Goal: Task Accomplishment & Management: Use online tool/utility

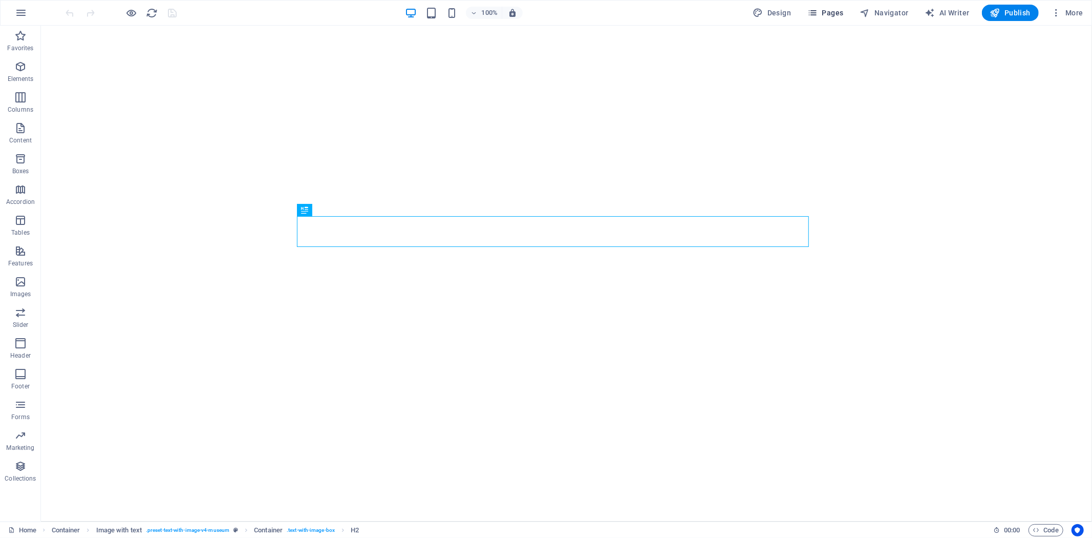
click at [818, 8] on icon "button" at bounding box center [812, 13] width 10 height 10
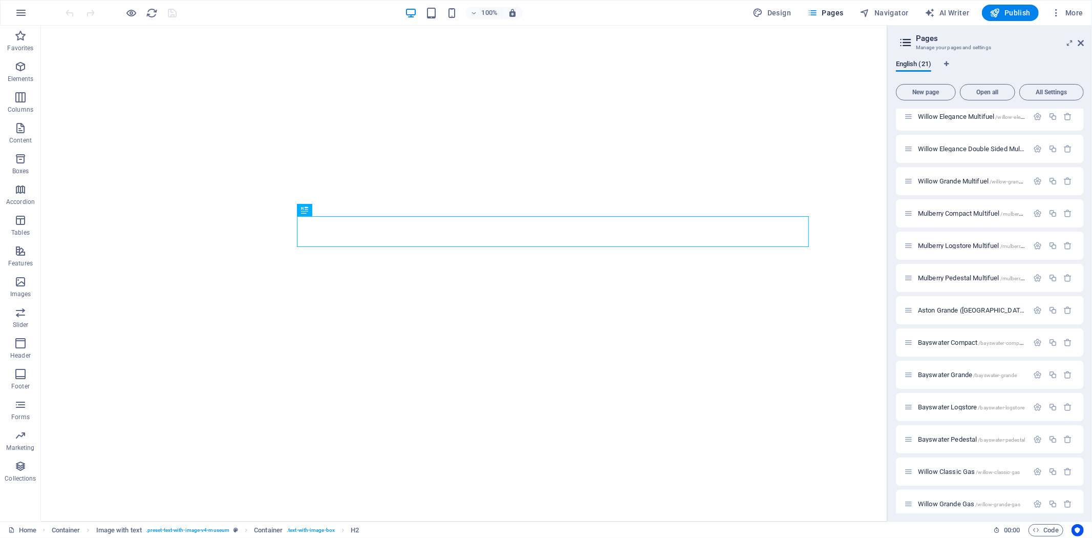
scroll to position [272, 0]
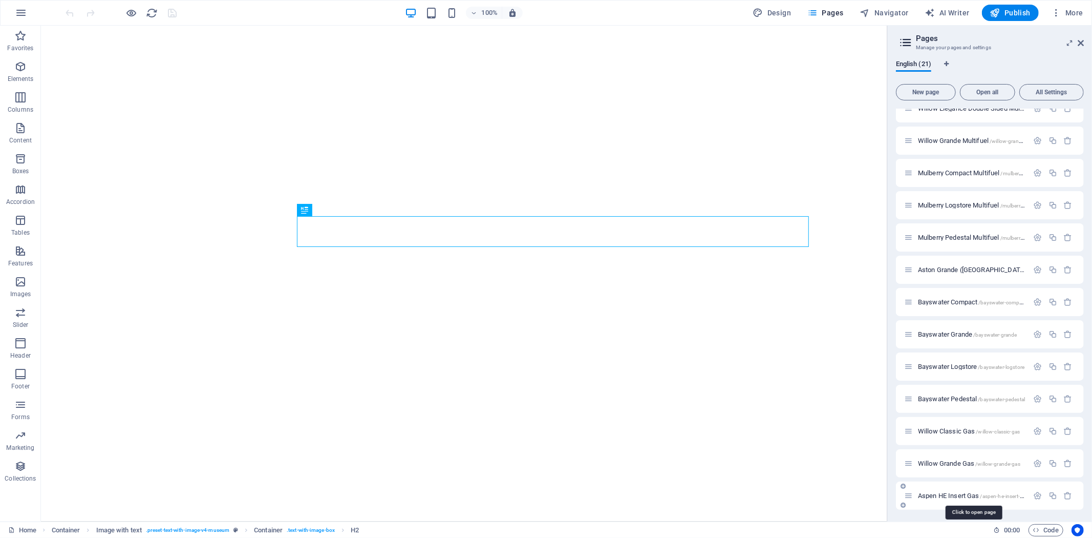
click at [944, 497] on span "Aspen HE Insert Gas /aspen-he-insert-gas" at bounding box center [973, 495] width 110 height 8
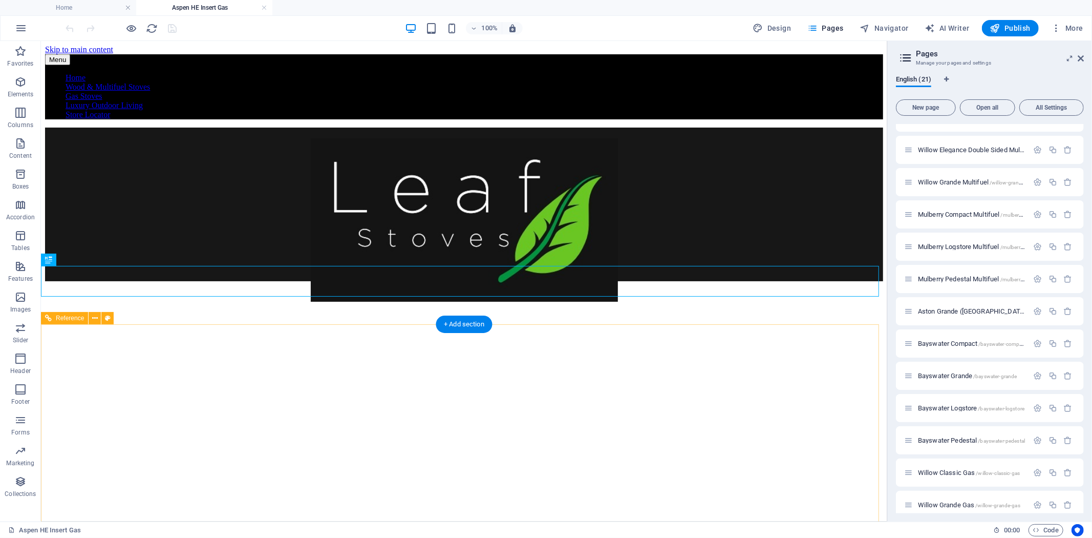
scroll to position [2936, 0]
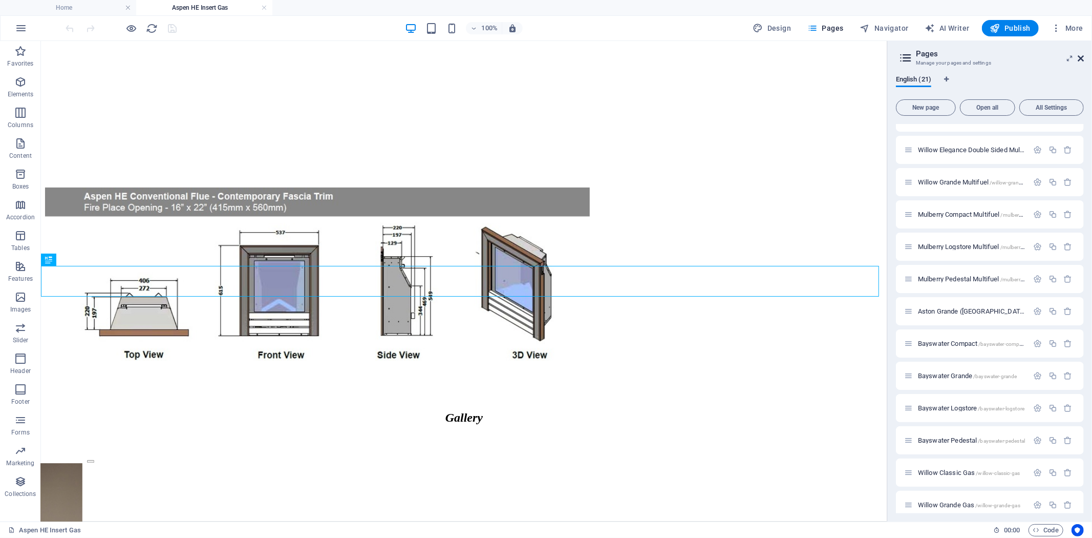
drag, startPoint x: 1079, startPoint y: 57, endPoint x: 845, endPoint y: 187, distance: 267.9
click at [1079, 57] on icon at bounding box center [1081, 58] width 6 height 8
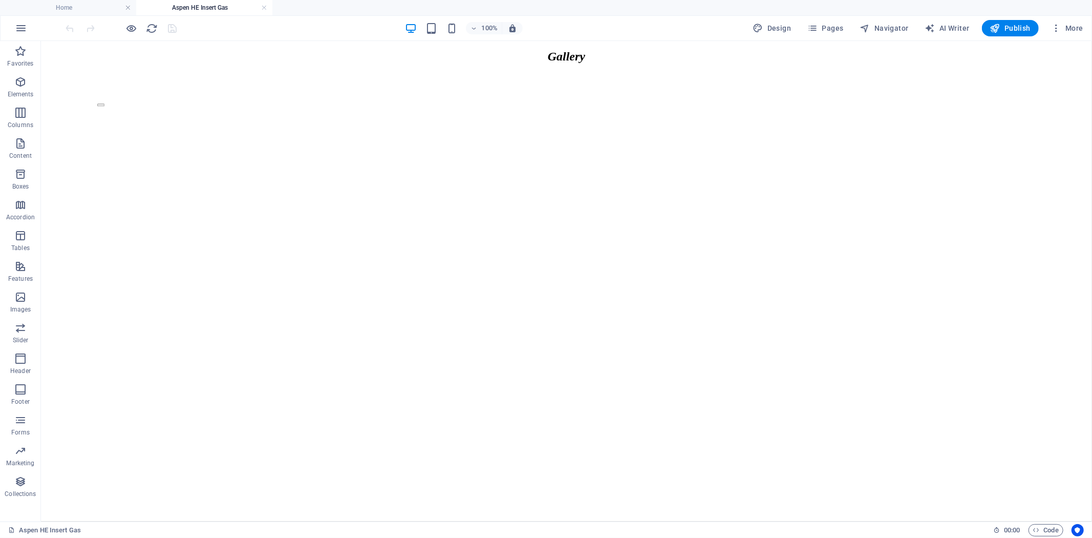
scroll to position [3807, 0]
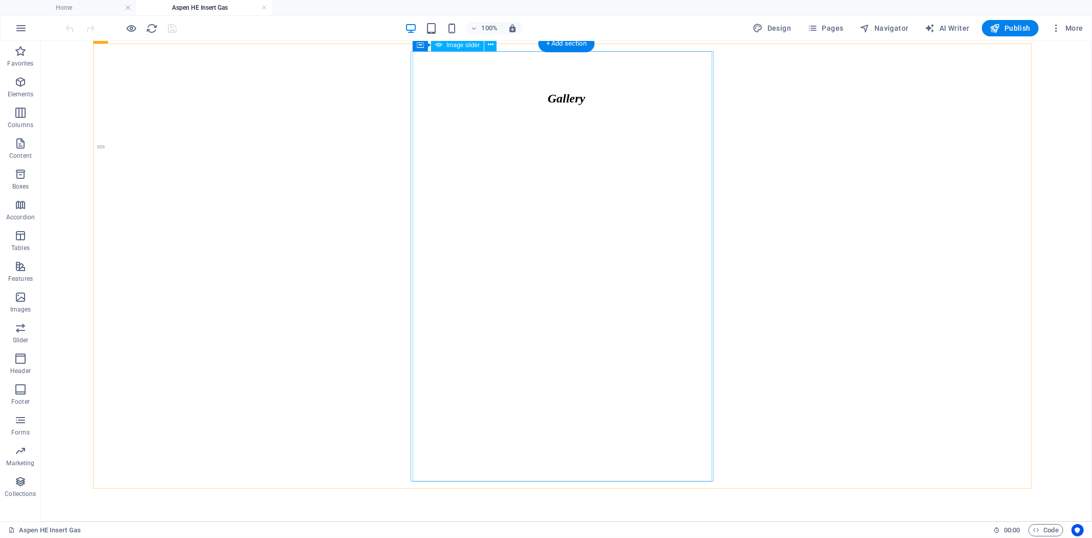
select select "px"
select select "ms"
select select "s"
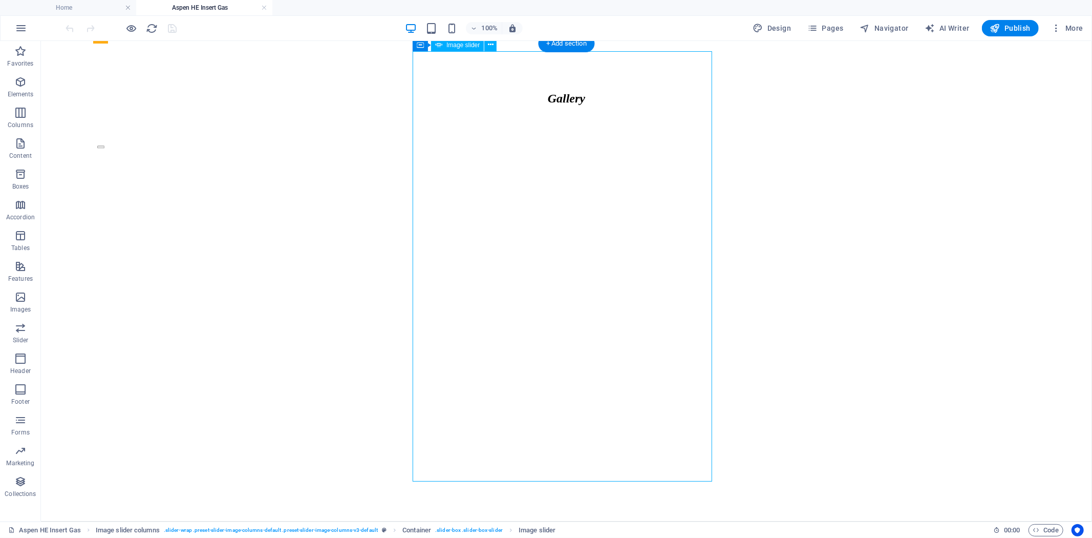
select select "progressive"
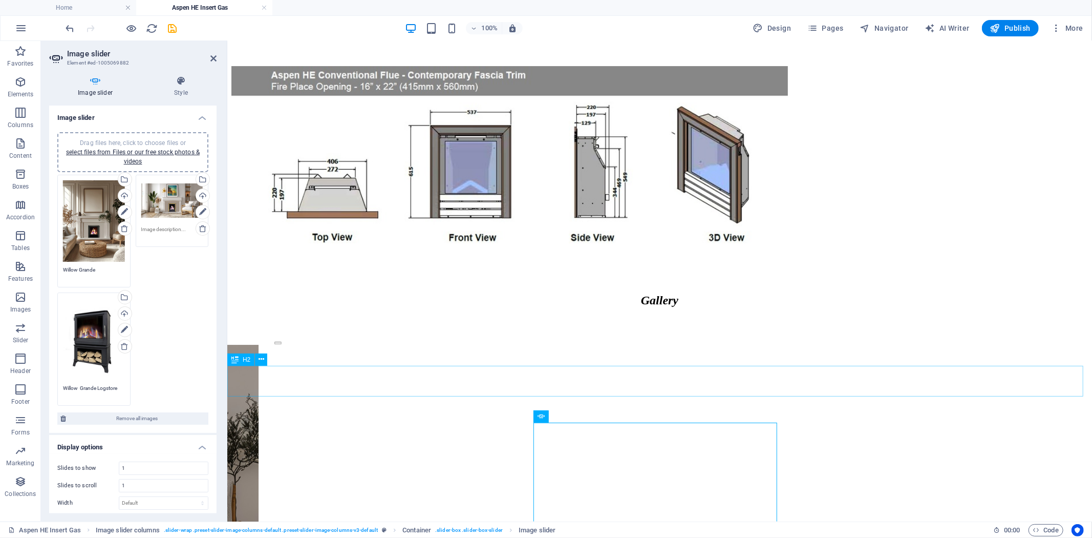
scroll to position [3155, 0]
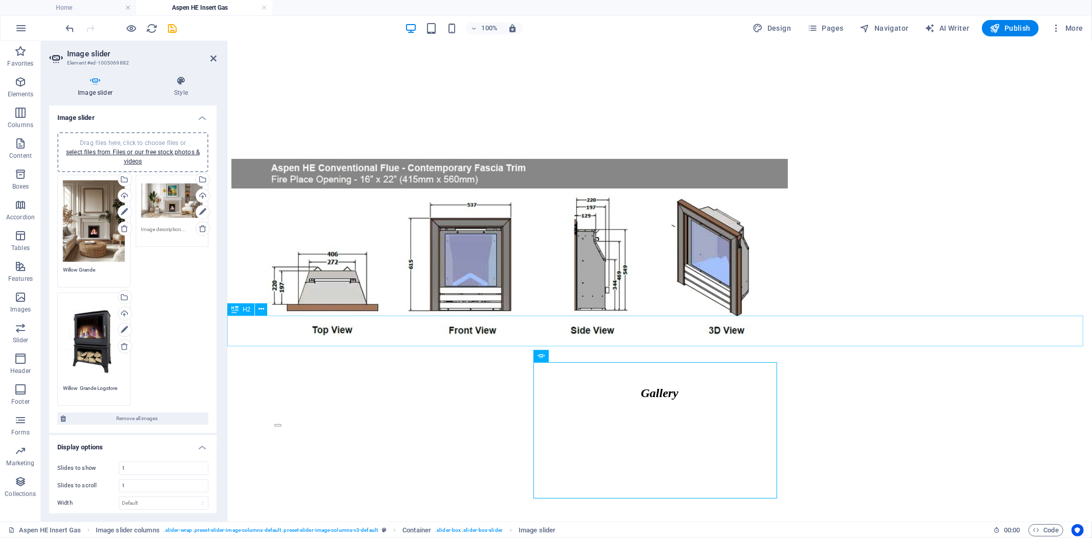
scroll to position [3098, 0]
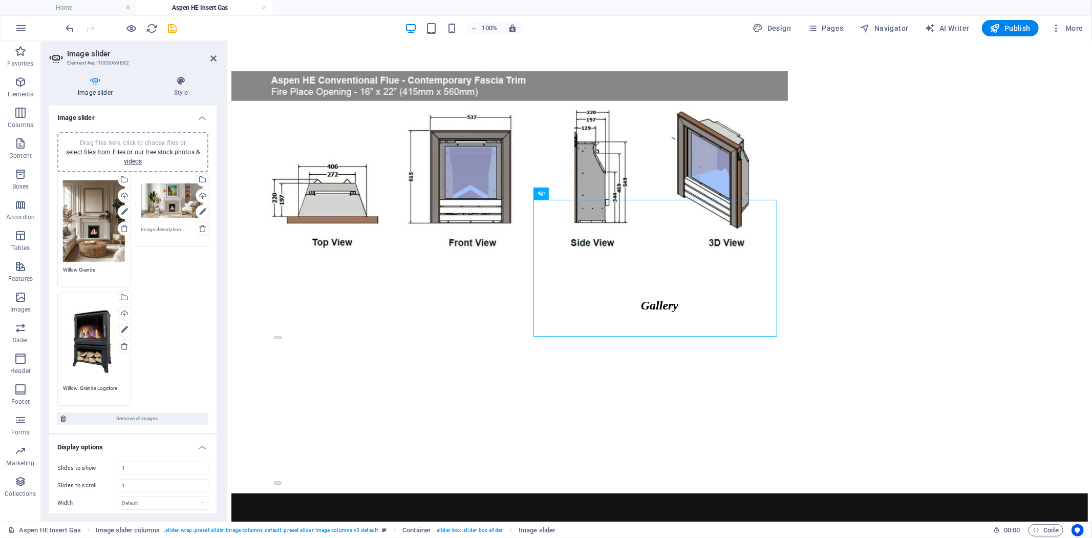
click at [90, 326] on div "Drag files here, click to choose files or select files from Files or our free s…" at bounding box center [94, 339] width 62 height 82
click at [90, 326] on body "[DOMAIN_NAME] Home Aspen HE Insert Gas Favorites Elements Columns Content Boxes…" at bounding box center [546, 269] width 1092 height 538
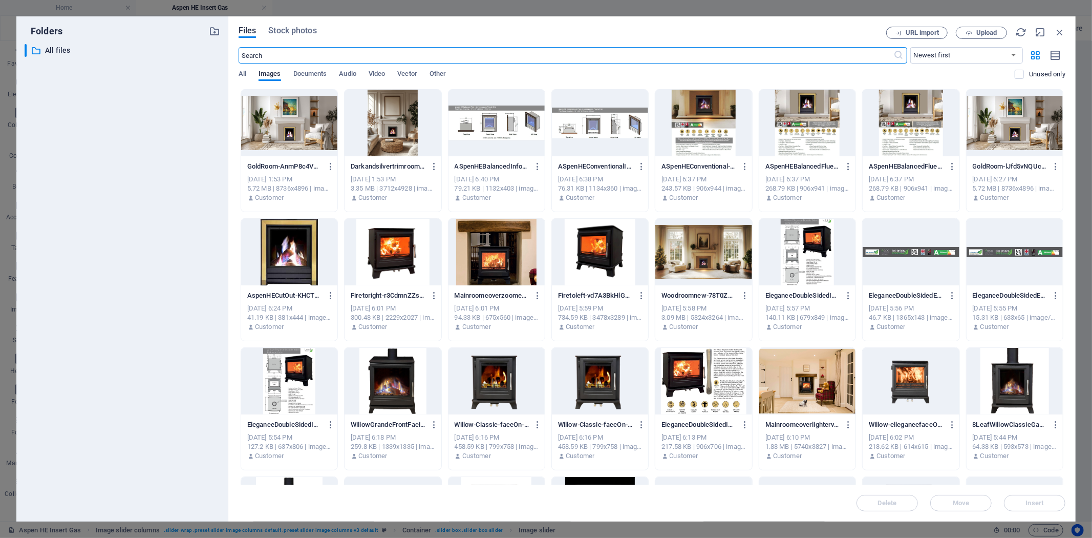
scroll to position [2474, 0]
click at [300, 254] on div at bounding box center [289, 252] width 96 height 67
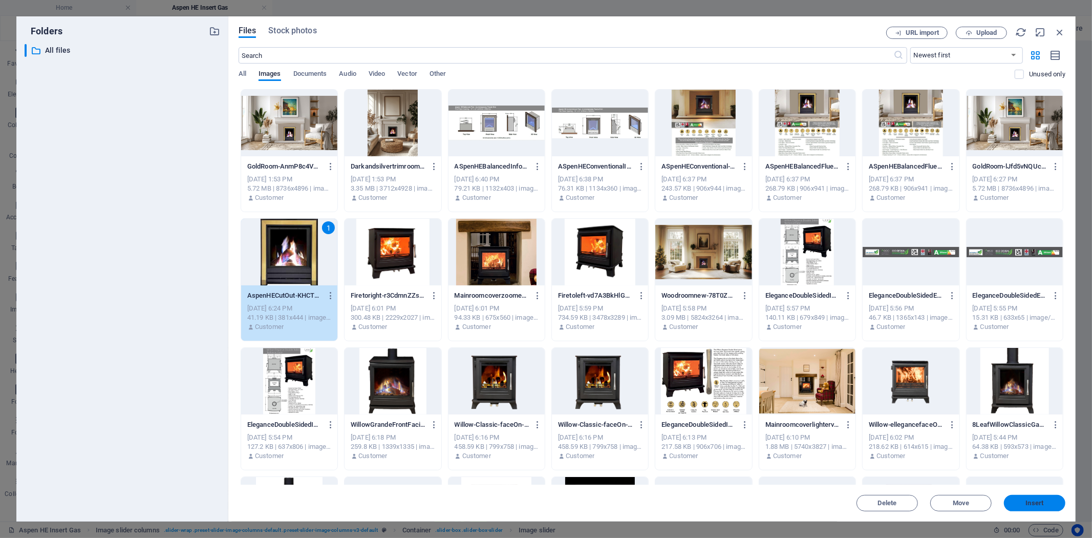
drag, startPoint x: 1028, startPoint y: 498, endPoint x: 819, endPoint y: 457, distance: 212.4
click at [1028, 500] on span "Insert" at bounding box center [1035, 503] width 18 height 6
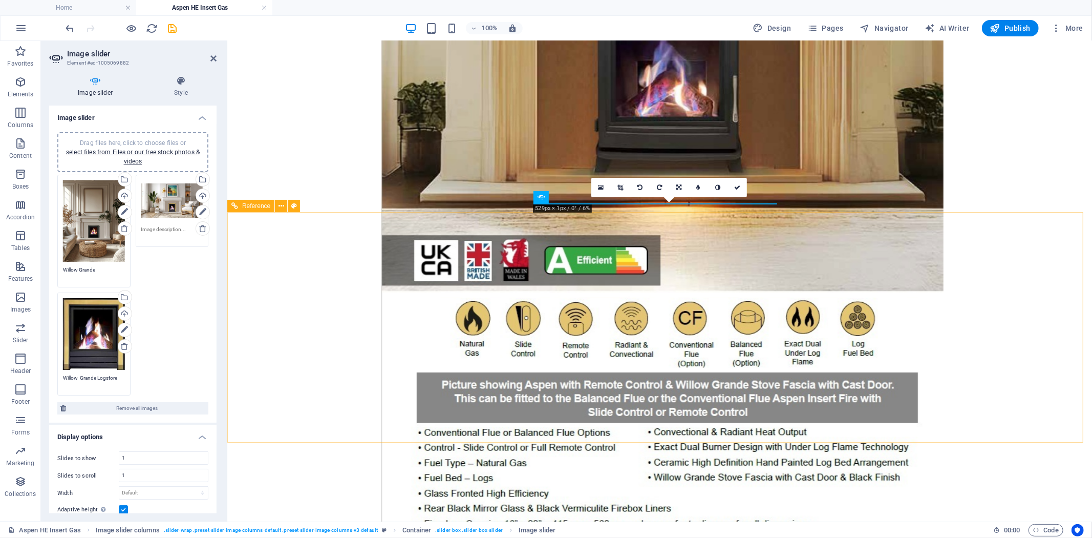
scroll to position [3098, 0]
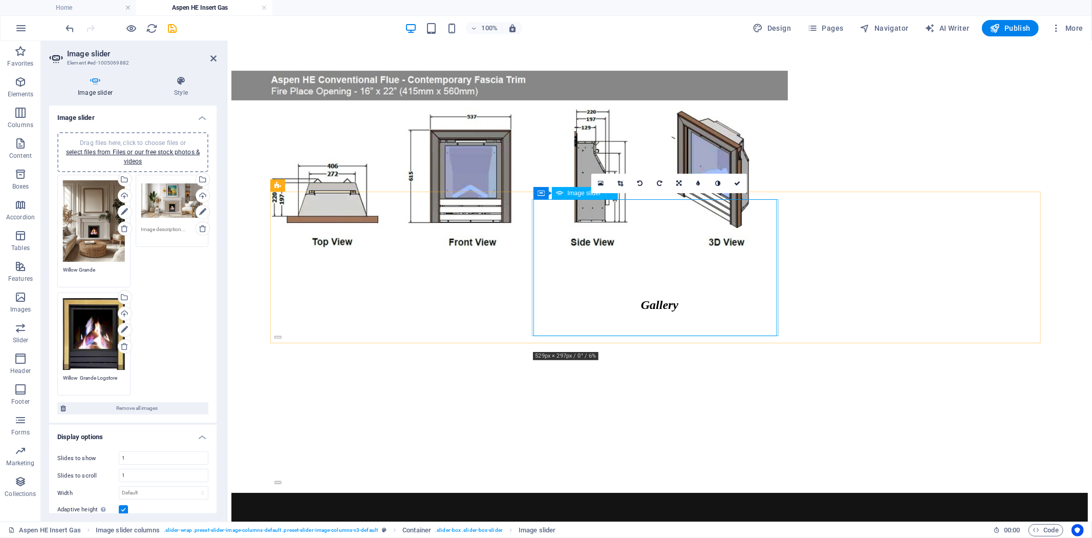
click at [281, 480] on button "Image Slider" at bounding box center [277, 481] width 7 height 3
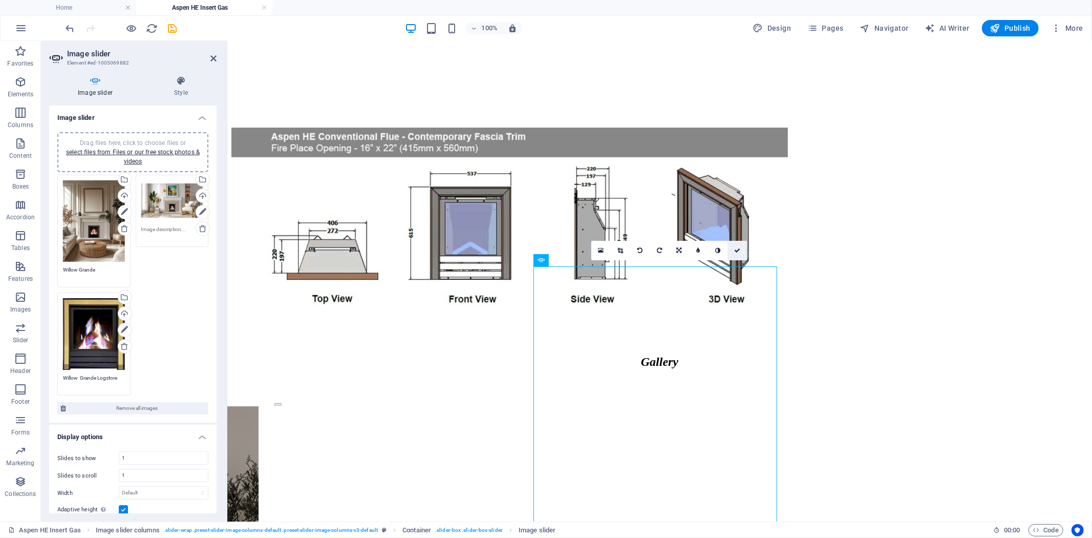
drag, startPoint x: 739, startPoint y: 251, endPoint x: 700, endPoint y: 213, distance: 54.3
click at [739, 251] on icon at bounding box center [737, 250] width 6 height 6
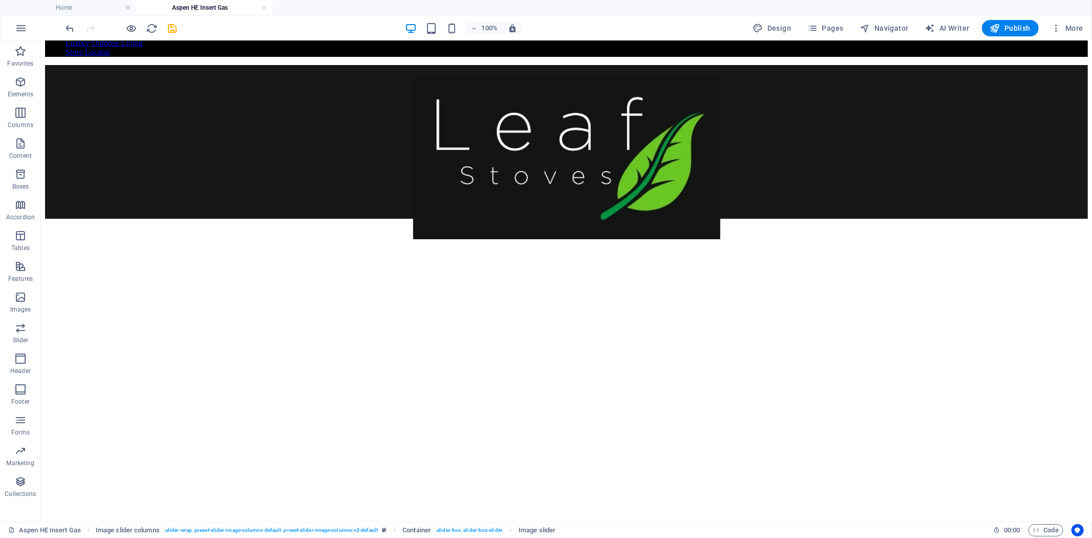
scroll to position [0, 0]
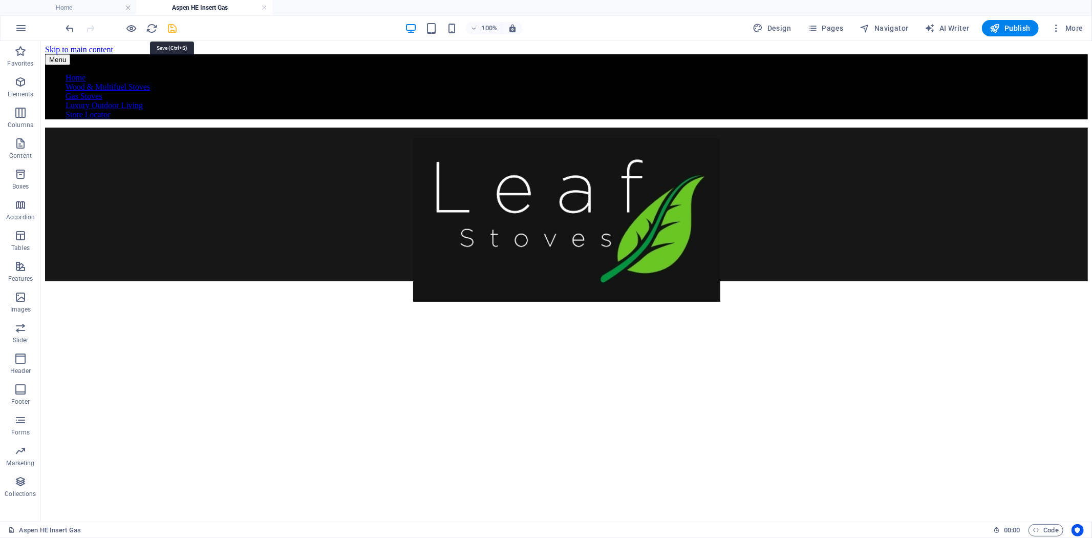
drag, startPoint x: 173, startPoint y: 27, endPoint x: 228, endPoint y: 71, distance: 70.0
click at [173, 27] on icon "save" at bounding box center [173, 29] width 12 height 12
click at [70, 5] on h4 "Home" at bounding box center [68, 7] width 136 height 11
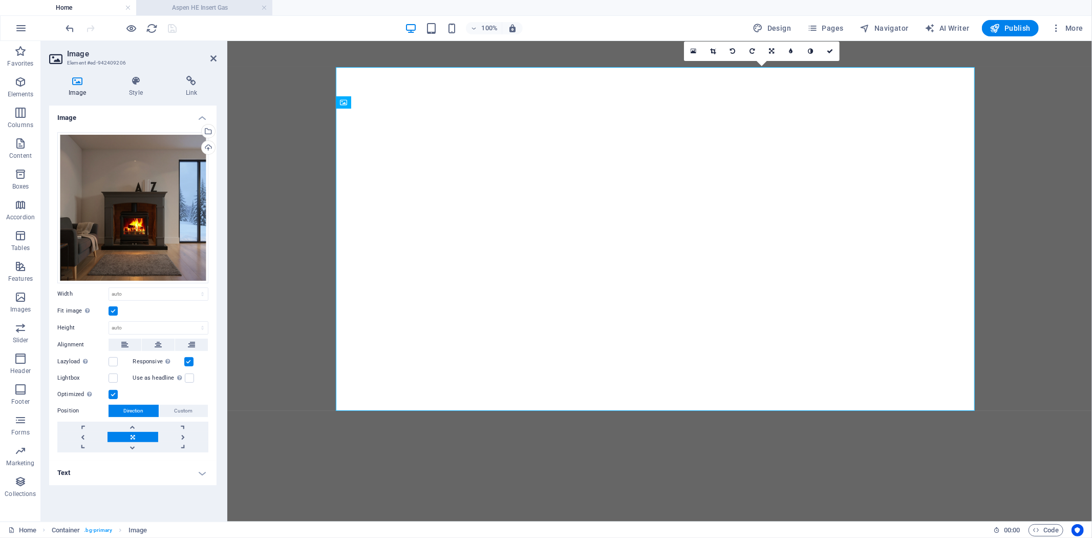
click at [211, 9] on h4 "Aspen HE Insert Gas" at bounding box center [204, 7] width 136 height 11
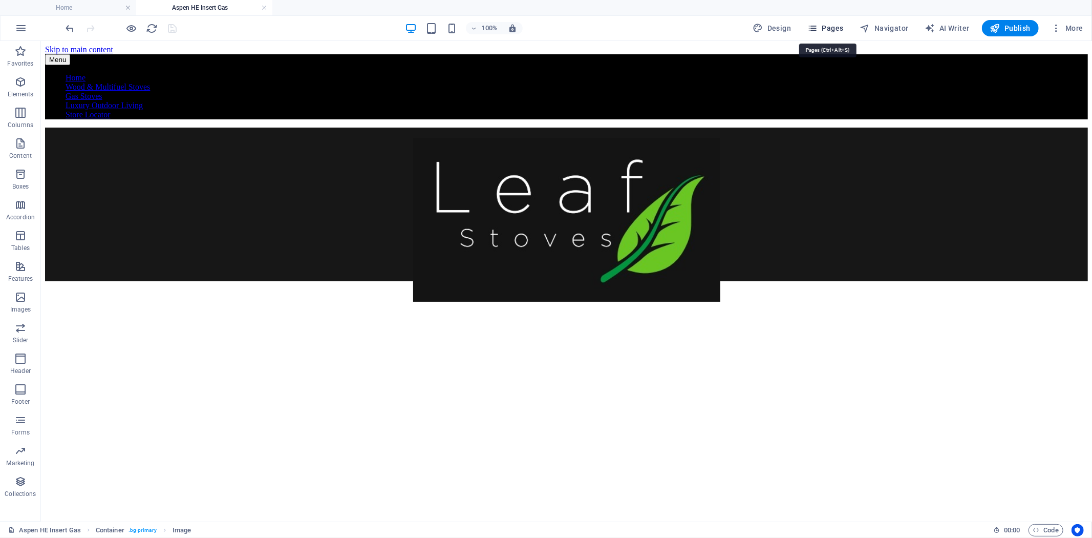
click at [828, 29] on span "Pages" at bounding box center [825, 28] width 36 height 10
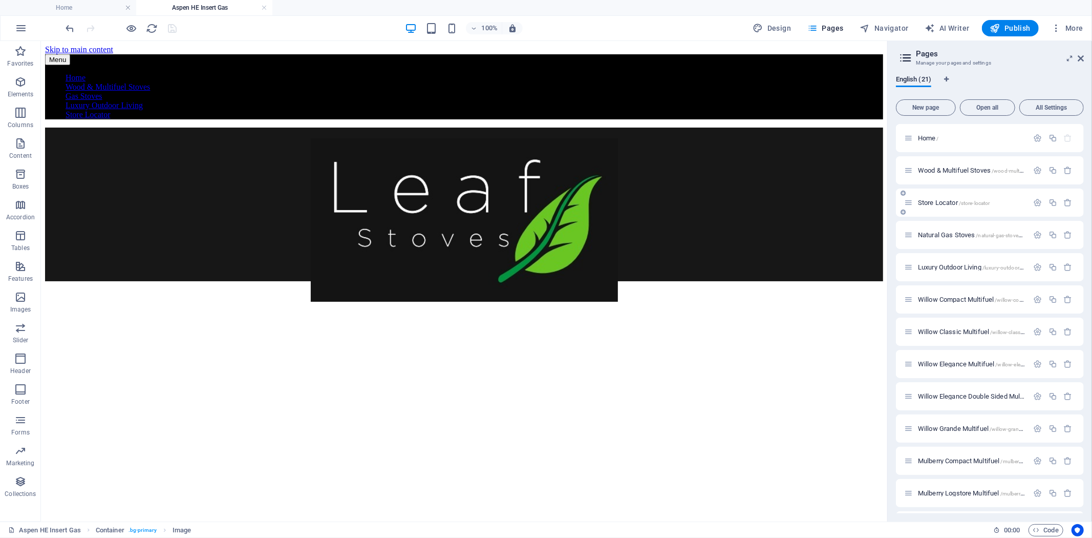
click at [955, 172] on span "Wood & Multifuel Stoves /wood-multifuel-stoves" at bounding box center [982, 170] width 128 height 8
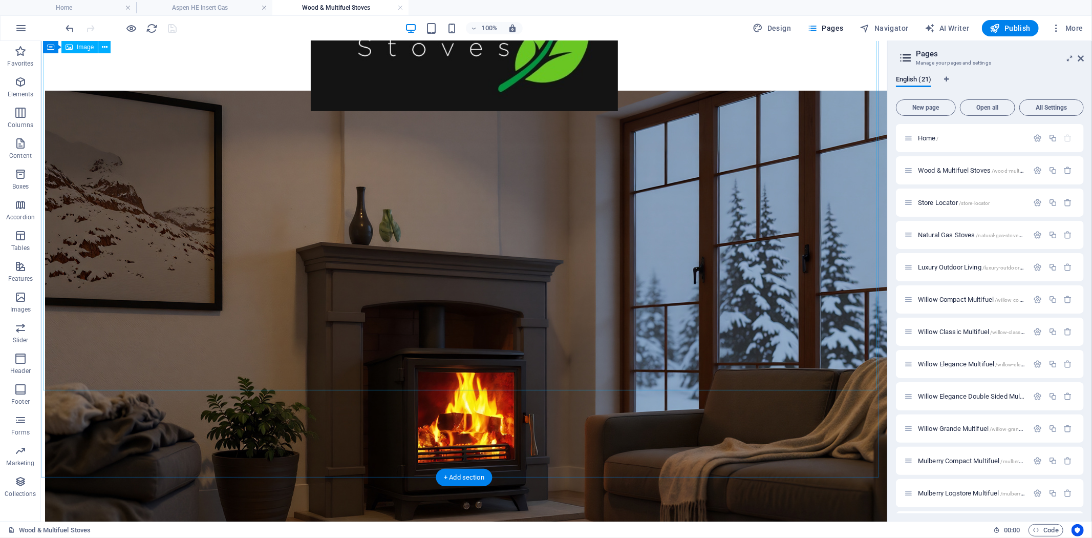
scroll to position [173, 0]
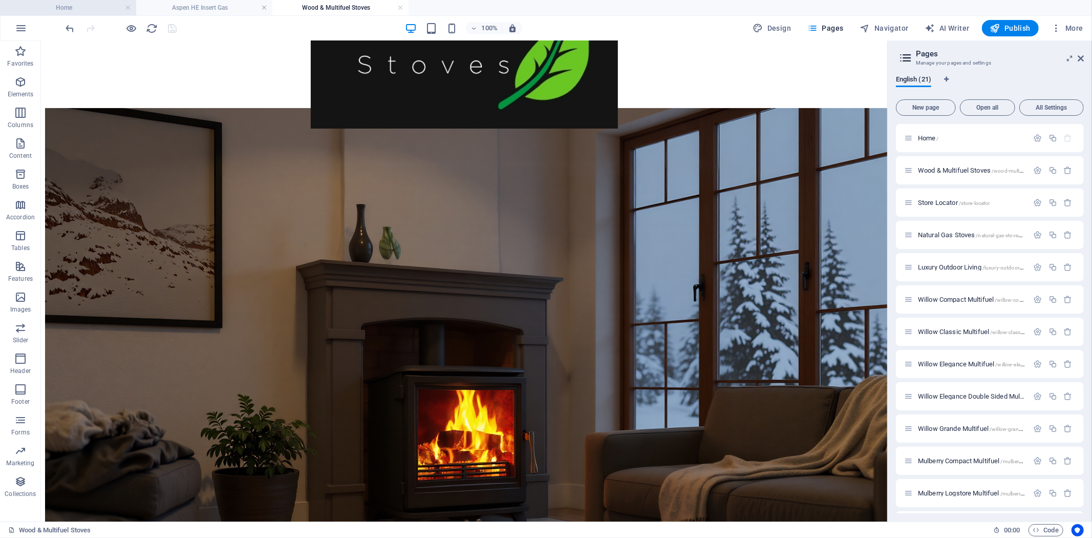
click at [79, 15] on header "100% Design Pages Navigator AI Writer Publish More" at bounding box center [546, 28] width 1092 height 26
click at [77, 12] on h4 "Home" at bounding box center [68, 7] width 136 height 11
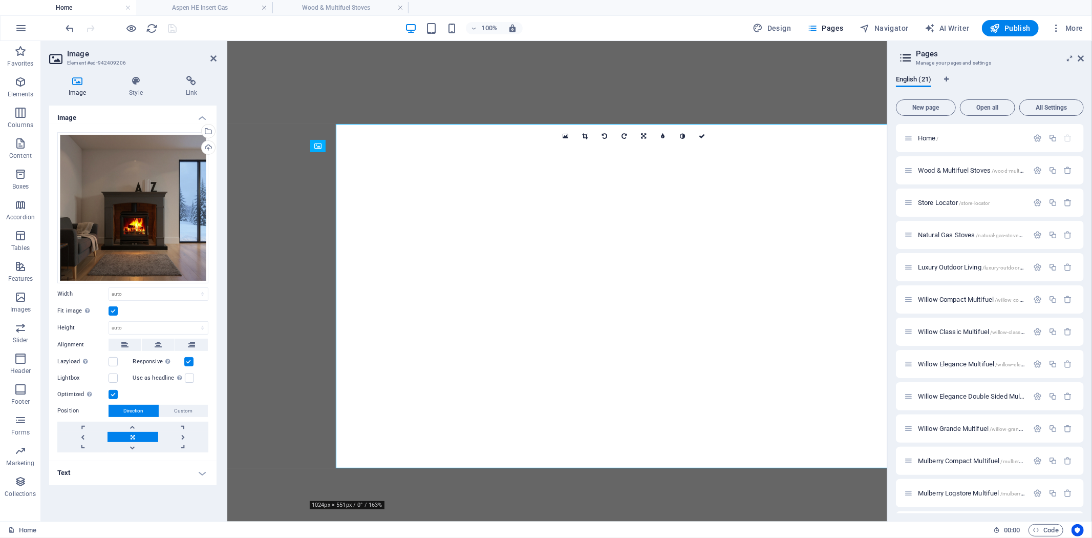
scroll to position [0, 0]
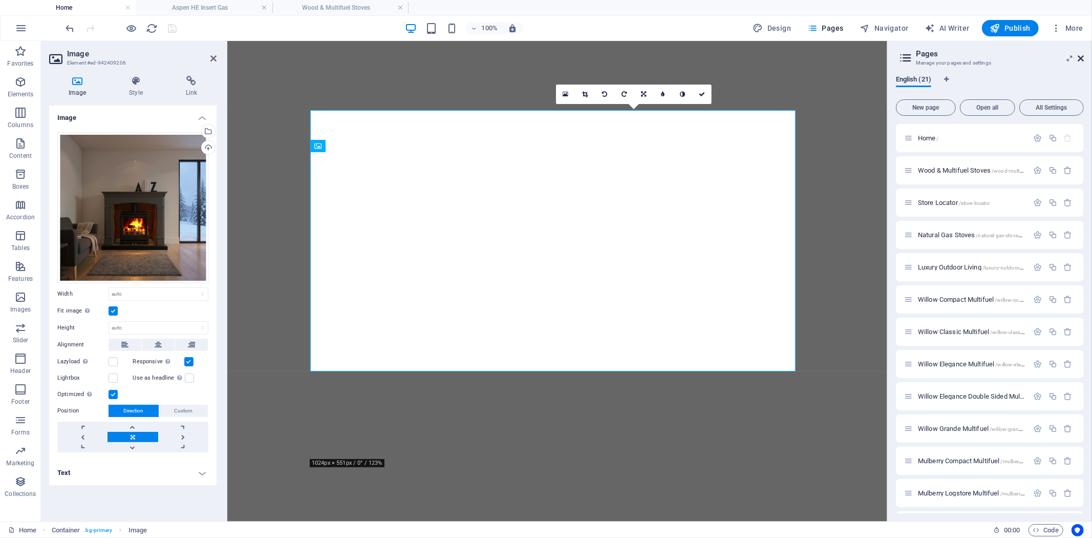
click at [1080, 56] on icon at bounding box center [1081, 58] width 6 height 8
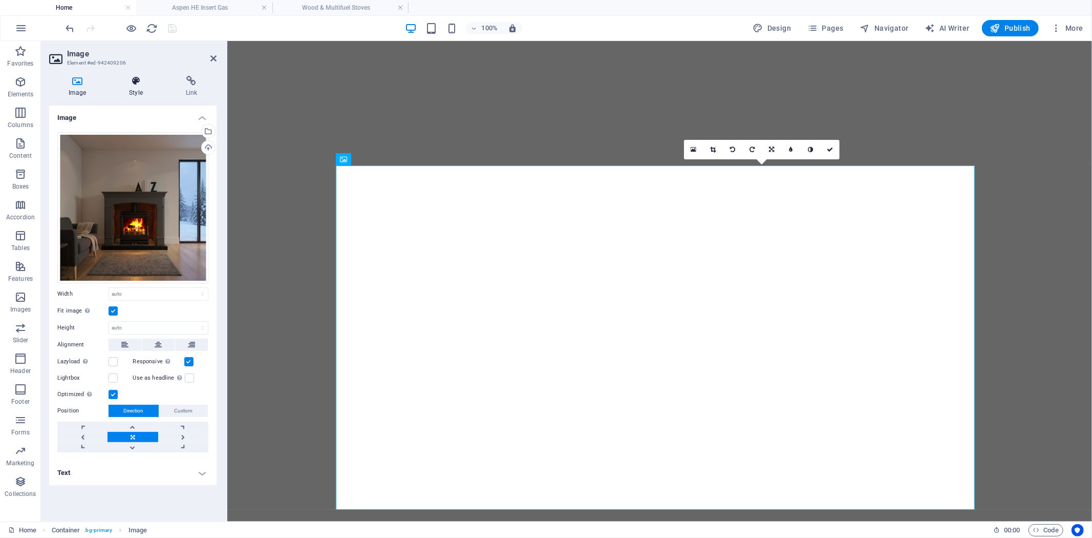
click at [134, 84] on icon at bounding box center [136, 81] width 52 height 10
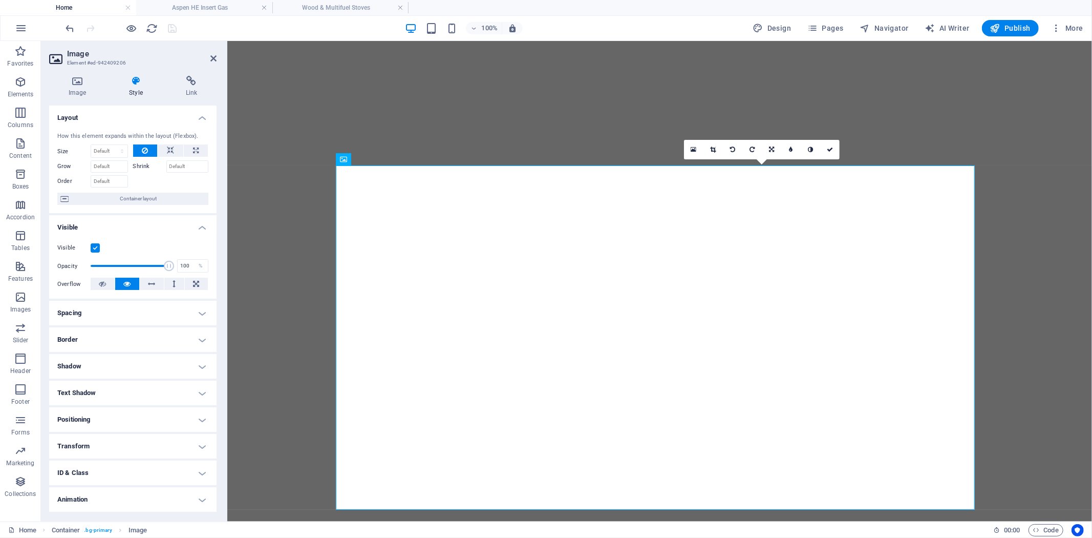
click at [195, 442] on h4 "Transform" at bounding box center [132, 446] width 167 height 25
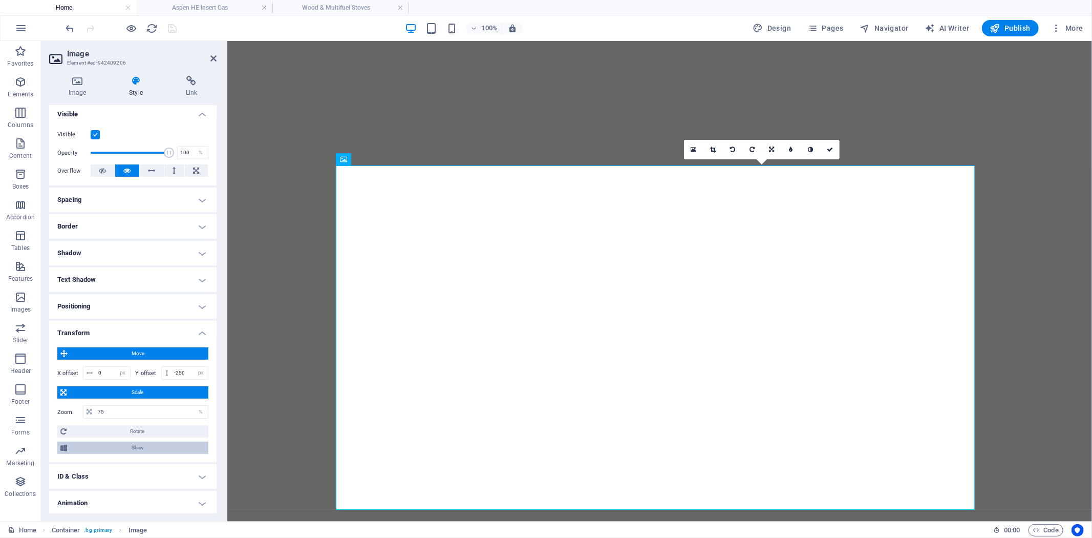
scroll to position [114, 0]
drag, startPoint x: 172, startPoint y: 411, endPoint x: 0, endPoint y: 410, distance: 171.5
click at [0, 410] on section "Favorites Elements Columns Content Boxes Accordion Tables Features Images Slide…" at bounding box center [546, 281] width 1092 height 480
type input "100"
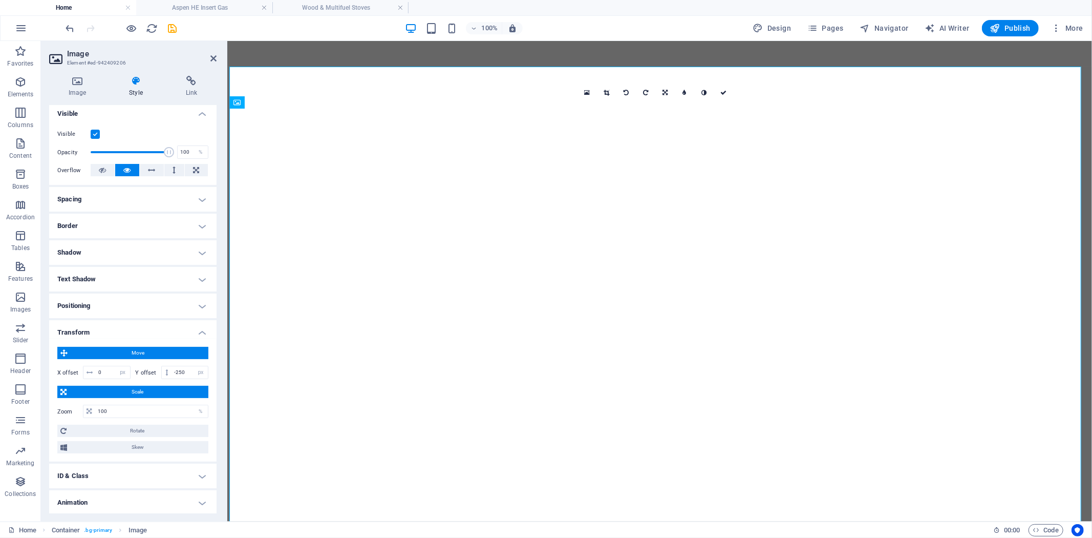
drag, startPoint x: 603, startPoint y: 93, endPoint x: 630, endPoint y: 114, distance: 34.0
click at [604, 93] on icon at bounding box center [607, 93] width 6 height 6
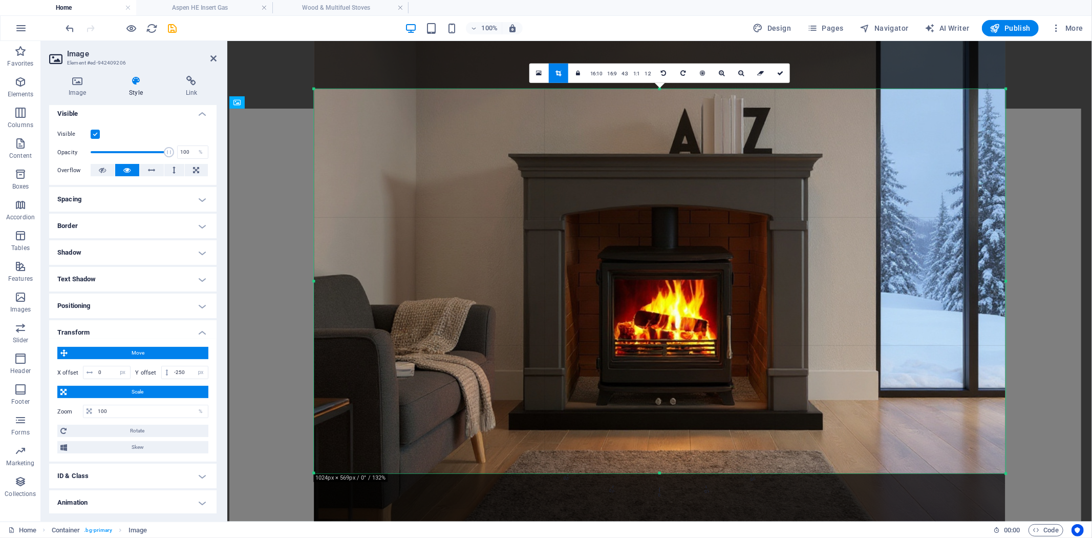
drag, startPoint x: 657, startPoint y: 467, endPoint x: 659, endPoint y: 510, distance: 42.6
click at [659, 473] on div "180 170 160 150 140 130 120 110 100 90 80 70 60 50 40 30 20 10 0 -10 -20 -30 -4…" at bounding box center [660, 281] width 692 height 384
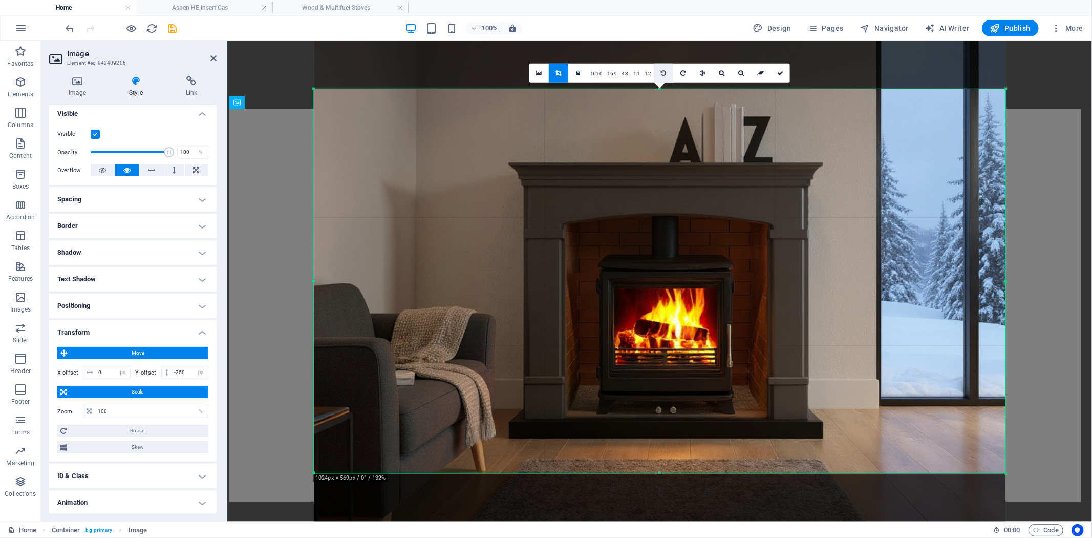
drag, startPoint x: 658, startPoint y: 90, endPoint x: 655, endPoint y: 81, distance: 9.1
click at [655, 89] on div "180 170 160 150 140 130 120 110 100 90 80 70 60 50 40 30 20 10 0 -10 -20 -30 -4…" at bounding box center [660, 281] width 692 height 384
click at [780, 74] on icon at bounding box center [780, 73] width 6 height 6
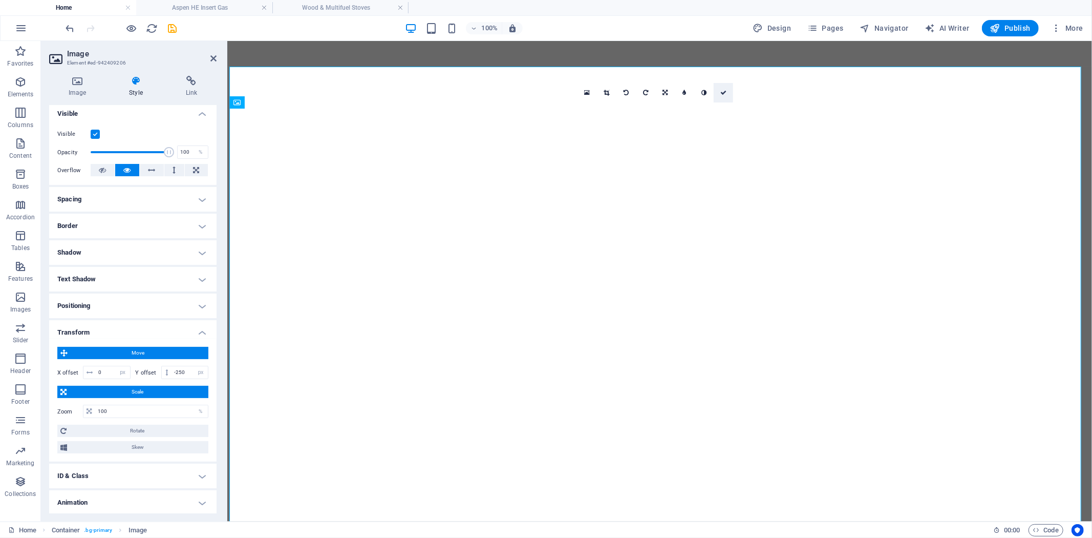
click at [719, 93] on link at bounding box center [723, 92] width 19 height 19
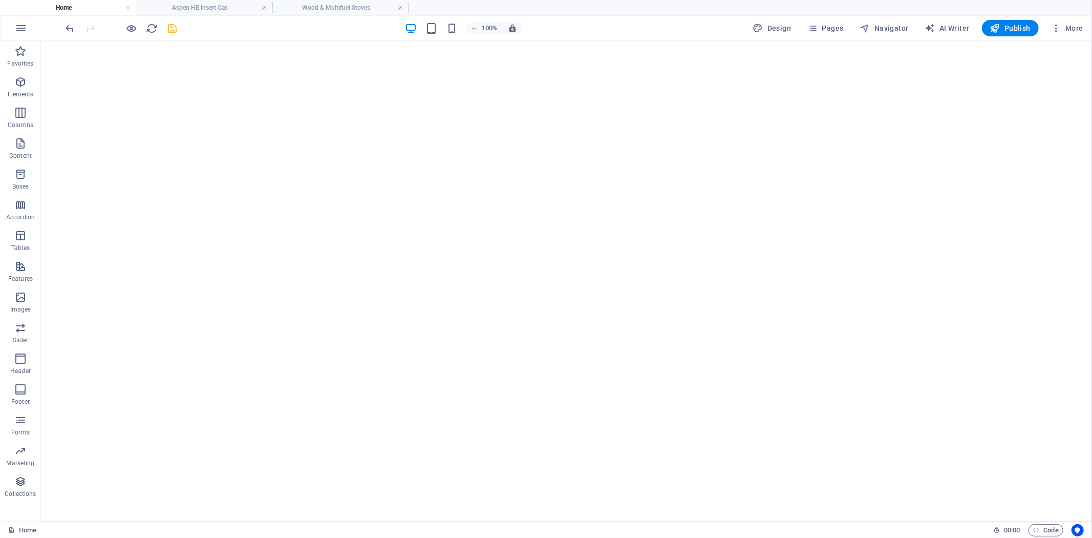
click at [172, 27] on icon "save" at bounding box center [173, 29] width 12 height 12
click at [219, 11] on h4 "Aspen HE Insert Gas" at bounding box center [204, 7] width 136 height 11
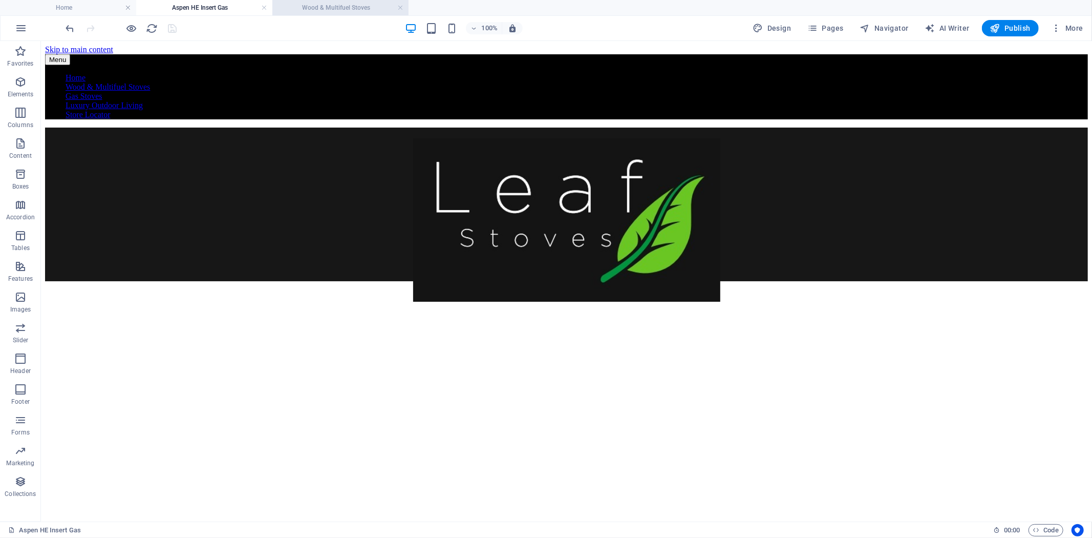
click at [352, 10] on h4 "Wood & Multifuel Stoves" at bounding box center [340, 7] width 136 height 11
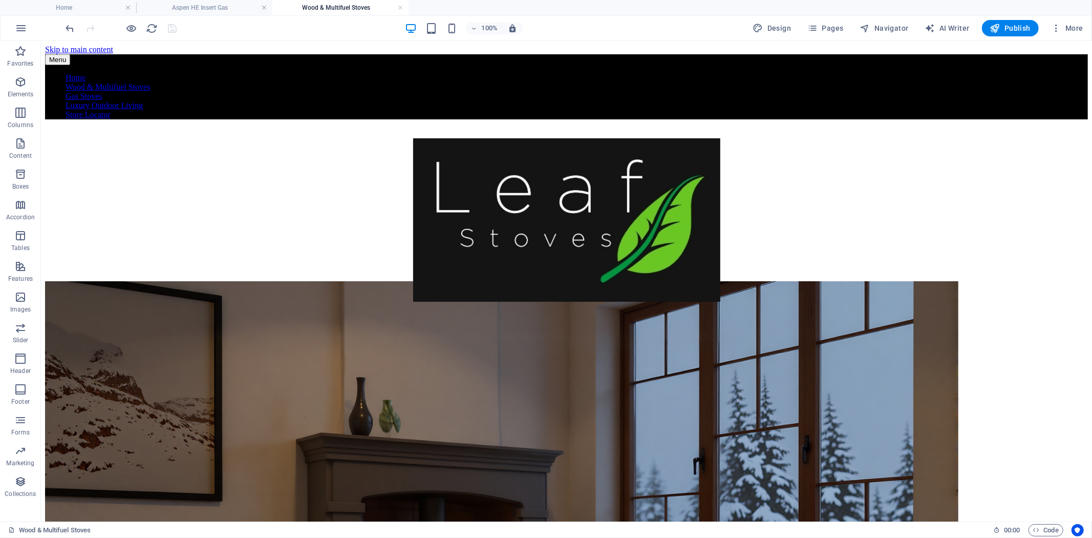
scroll to position [173, 0]
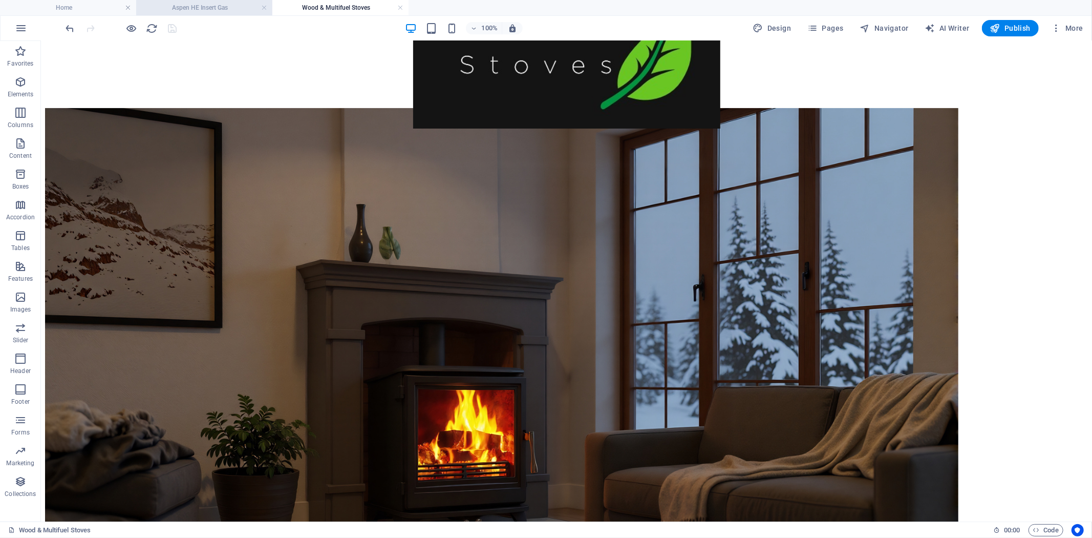
drag, startPoint x: 206, startPoint y: 7, endPoint x: 401, endPoint y: 90, distance: 211.8
click at [206, 7] on h4 "Aspen HE Insert Gas" at bounding box center [204, 7] width 136 height 11
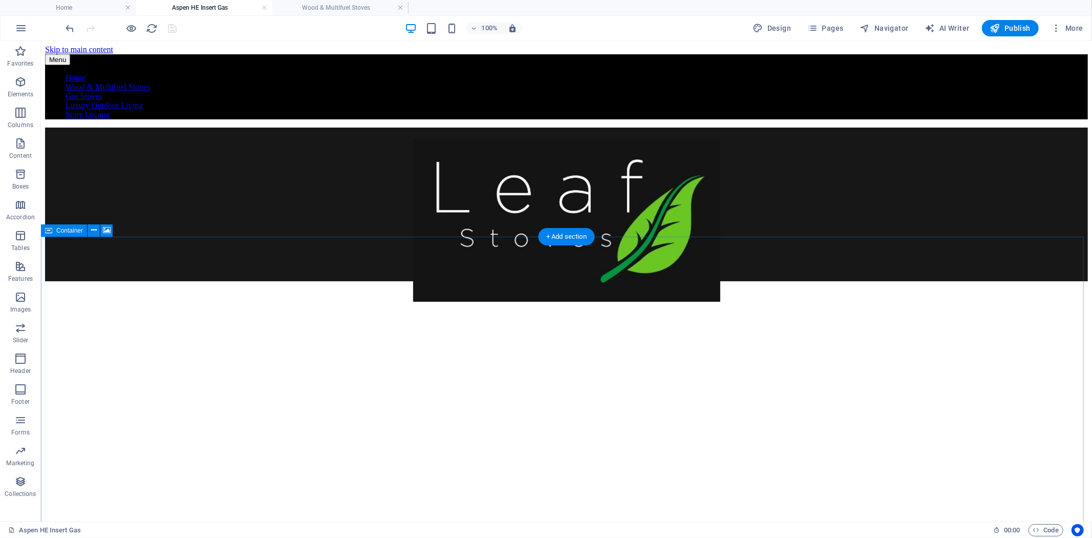
click at [340, 3] on h4 "Wood & Multifuel Stoves" at bounding box center [340, 7] width 136 height 11
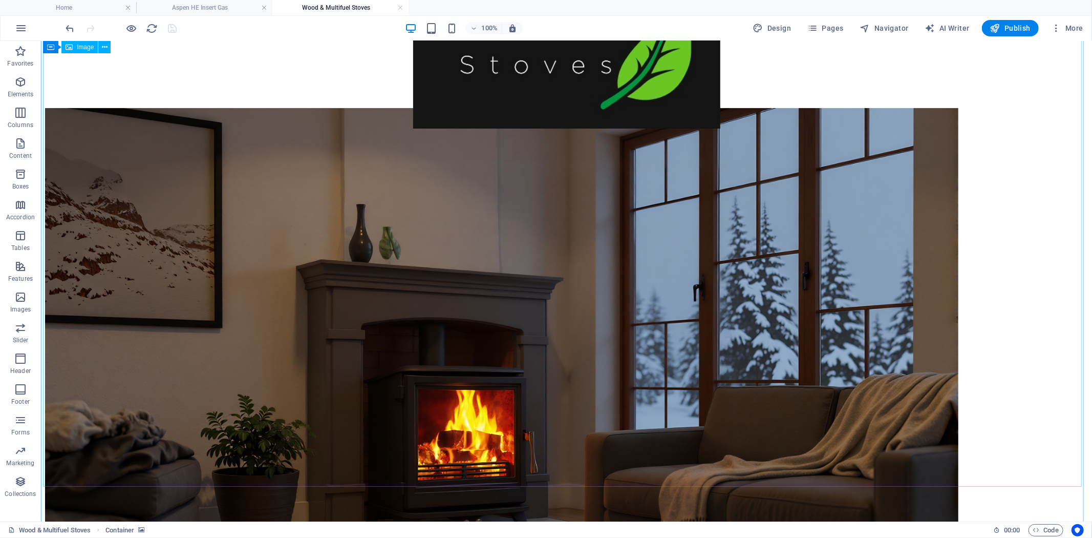
click at [558, 277] on figure at bounding box center [566, 341] width 1043 height 467
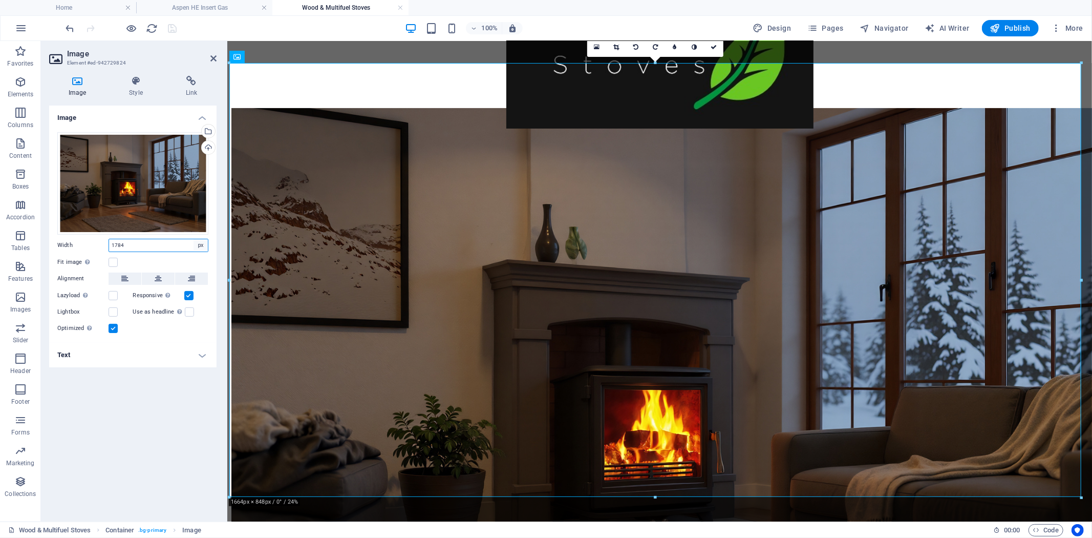
click at [201, 244] on select "Default auto px rem % em vh vw" at bounding box center [201, 245] width 14 height 12
select select "%"
click at [194, 239] on select "Default auto px rem % em vh vw" at bounding box center [201, 245] width 14 height 12
type input "100"
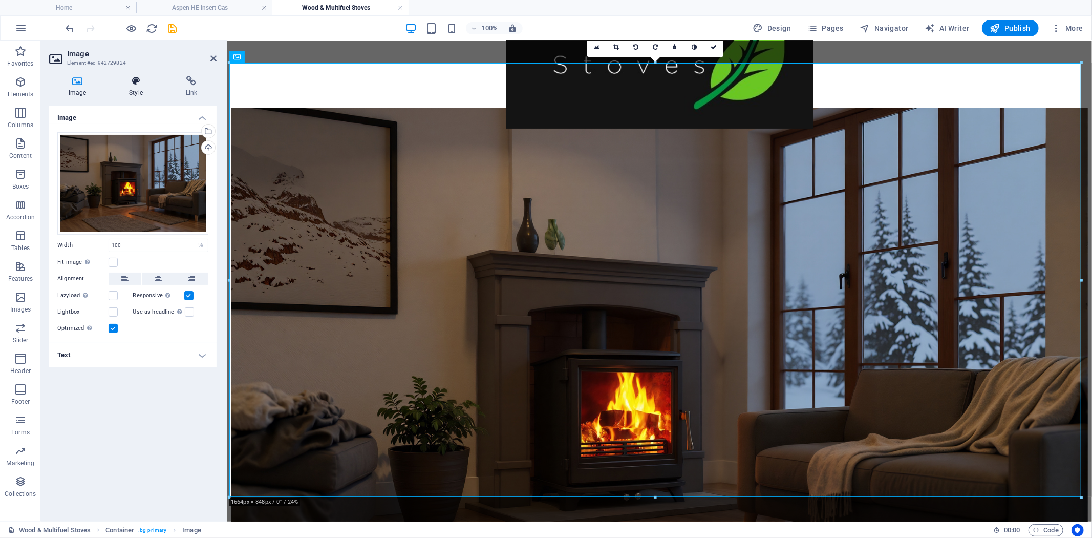
click at [137, 78] on icon at bounding box center [136, 81] width 52 height 10
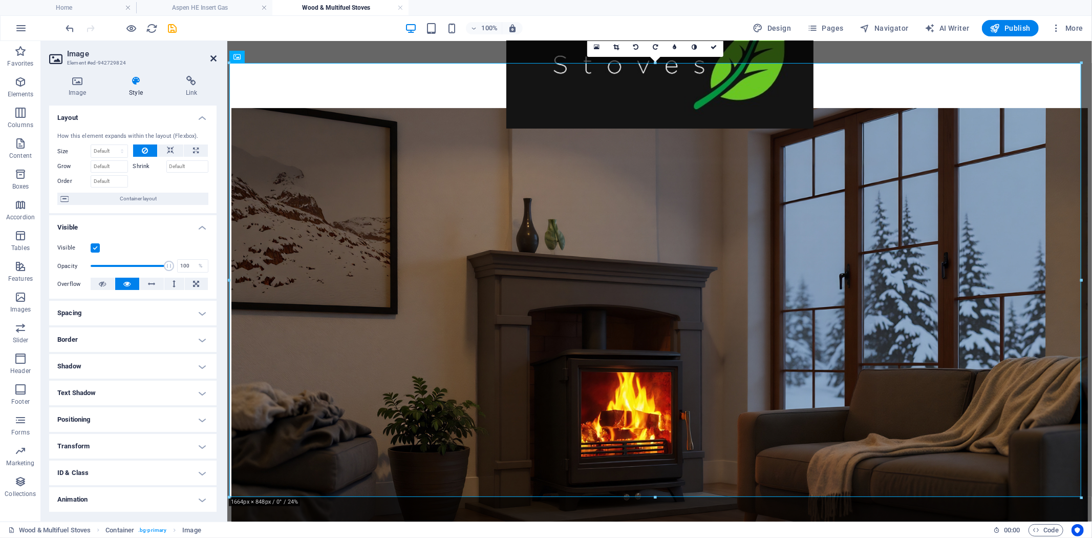
click at [212, 60] on icon at bounding box center [213, 58] width 6 height 8
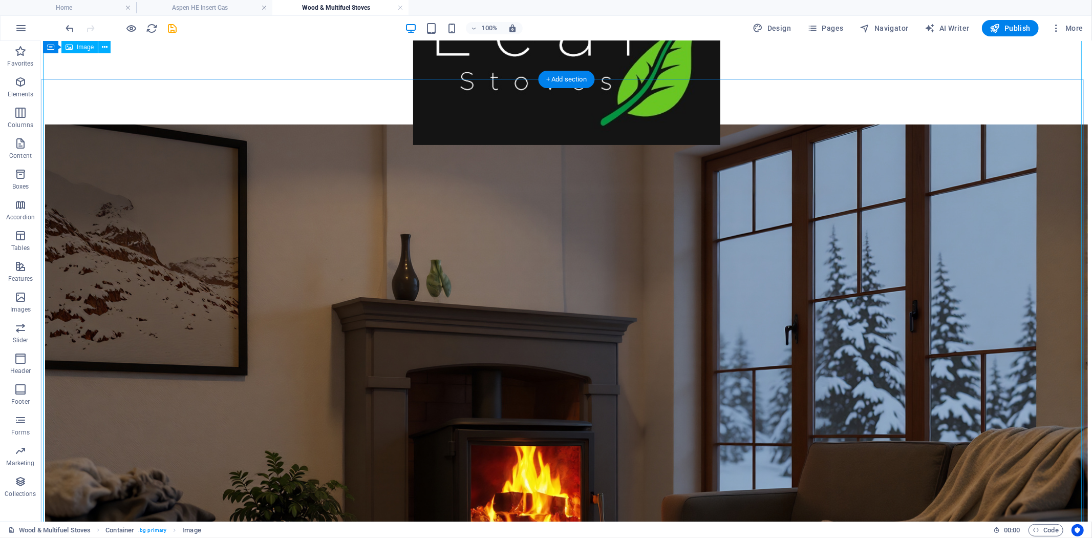
scroll to position [59, 0]
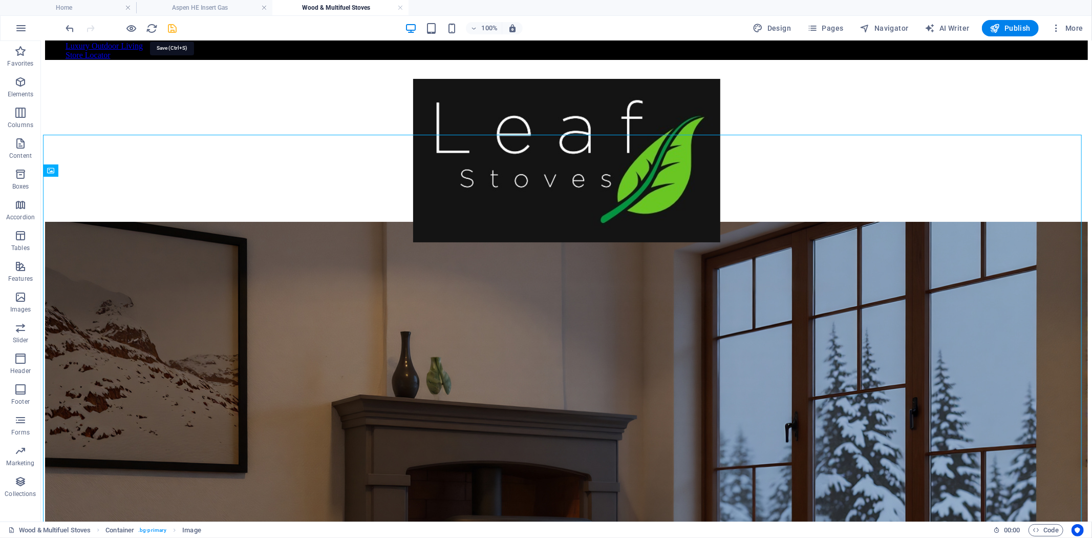
click at [170, 28] on icon "save" at bounding box center [173, 29] width 12 height 12
checkbox input "false"
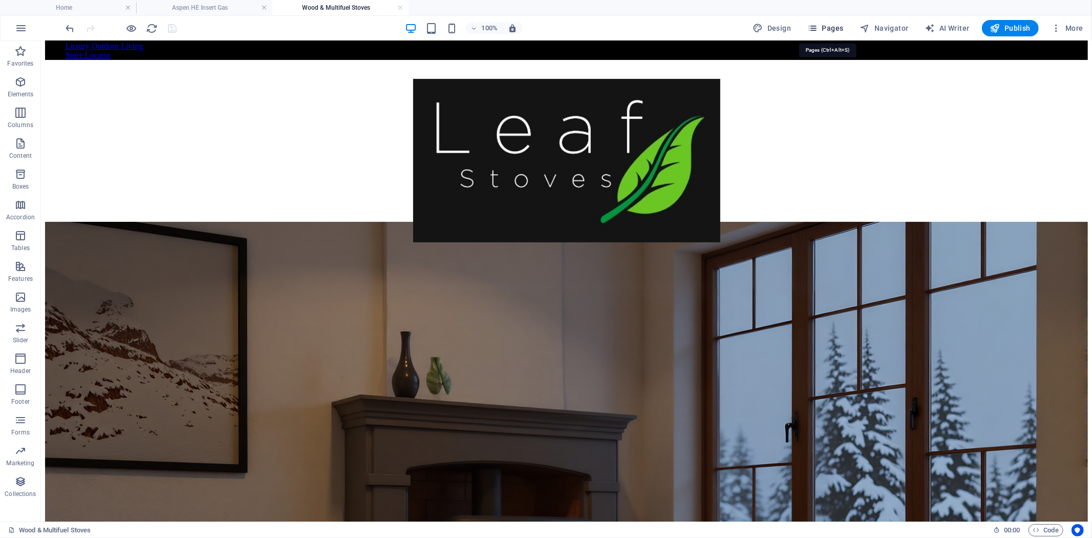
click at [833, 33] on button "Pages" at bounding box center [825, 28] width 44 height 16
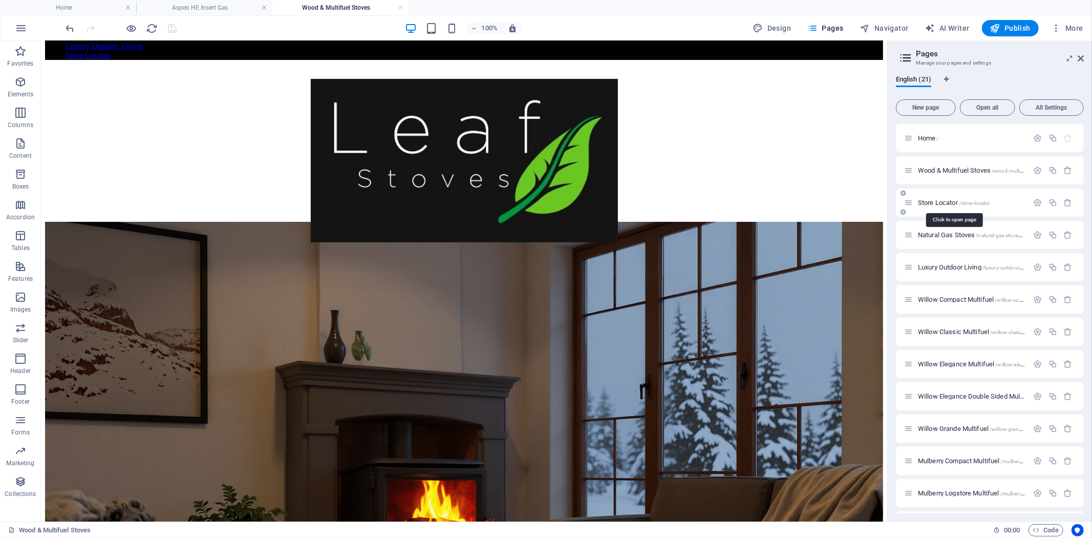
click at [951, 202] on span "Store Locator /store-locator" at bounding box center [954, 203] width 72 height 8
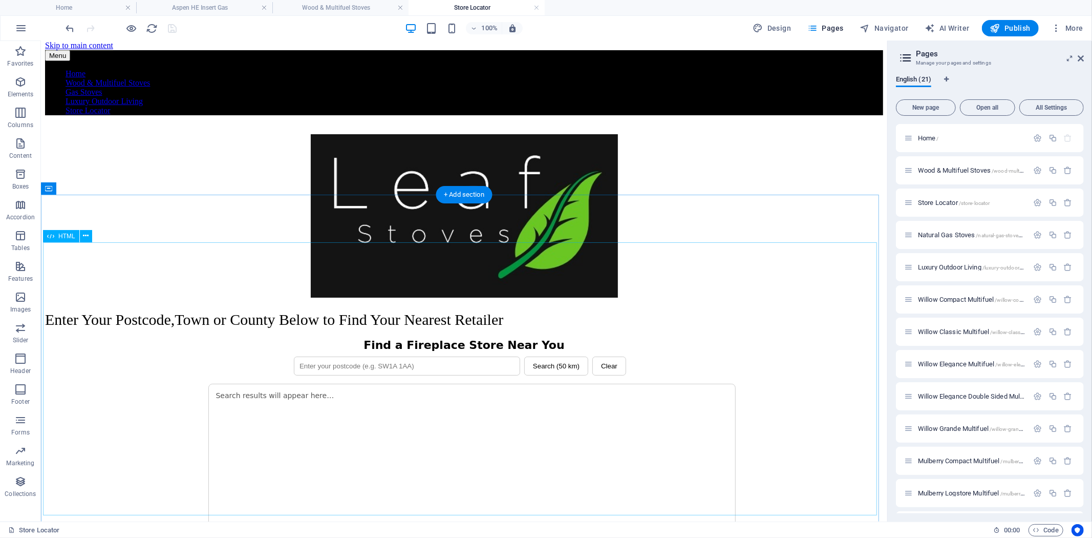
scroll to position [0, 0]
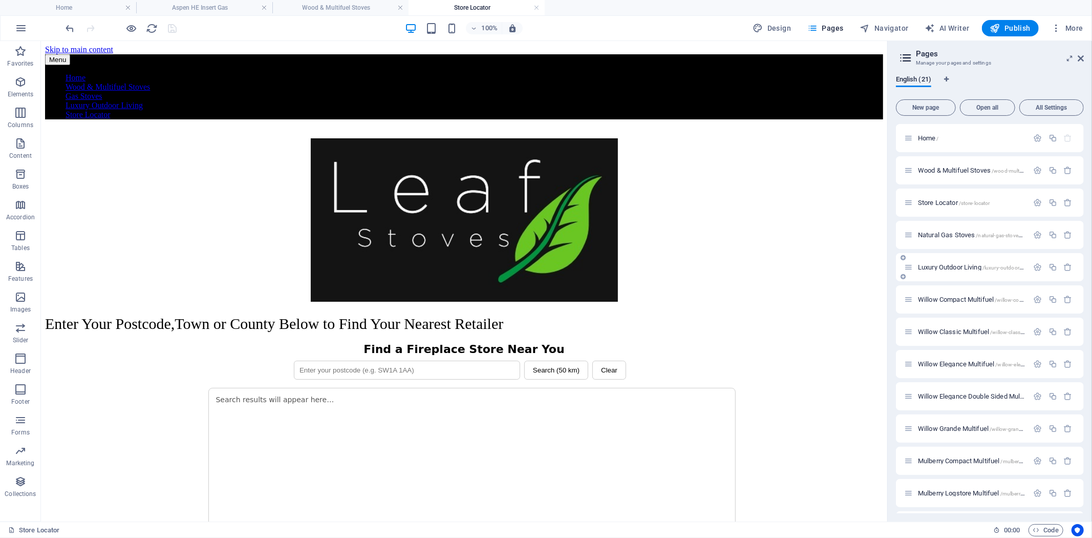
click at [956, 265] on span "Luxury Outdoor Living /luxury-outdoor-living" at bounding box center [975, 267] width 115 height 8
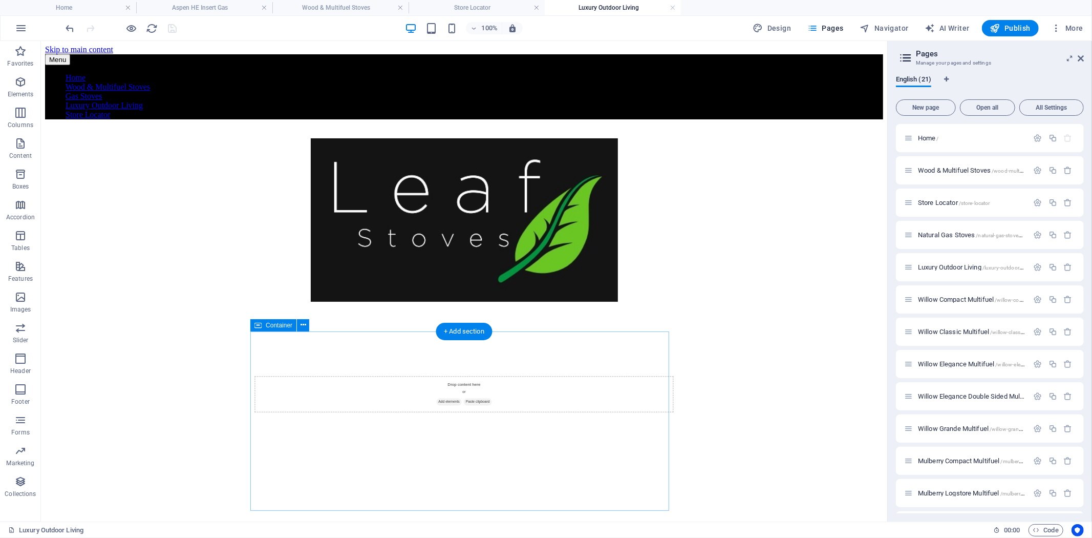
click at [380, 375] on div "Drop content here or Add elements Paste clipboard" at bounding box center [463, 393] width 419 height 36
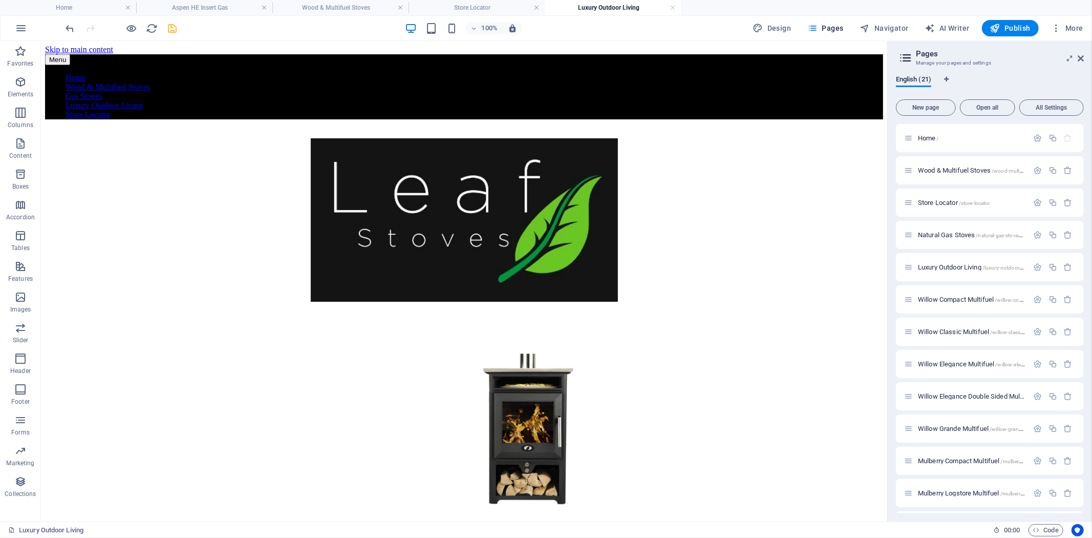
click at [173, 30] on icon "save" at bounding box center [173, 29] width 12 height 12
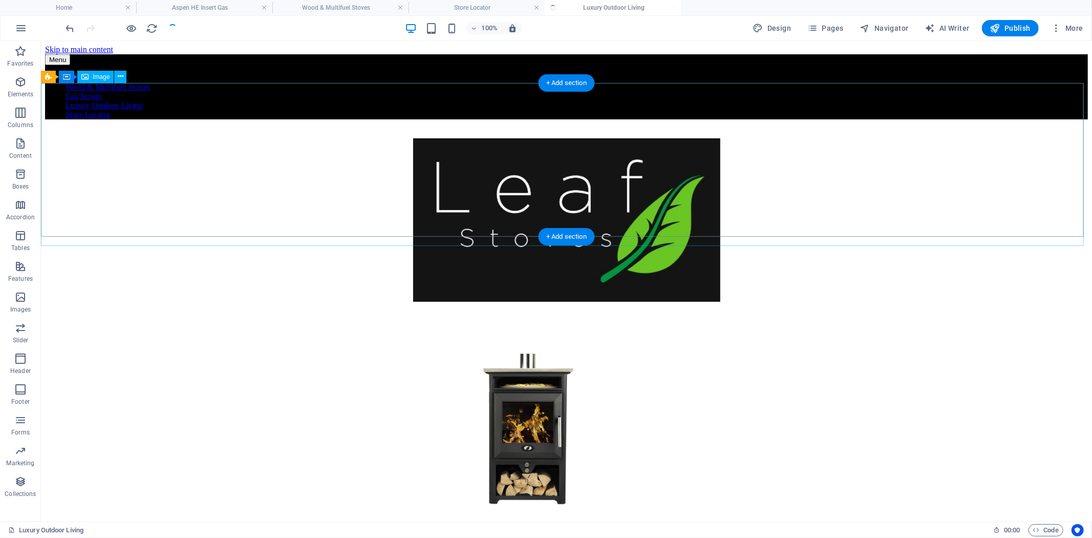
checkbox input "false"
